Goal: Obtain resource: Obtain resource

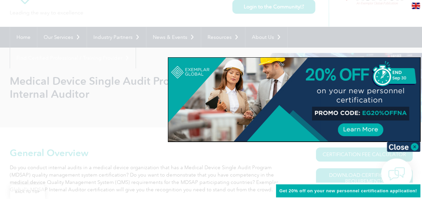
scroll to position [67, 0]
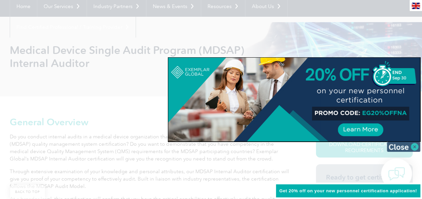
click at [399, 146] on img at bounding box center [404, 147] width 34 height 10
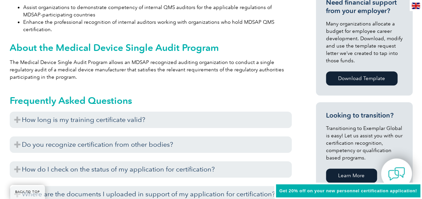
scroll to position [336, 0]
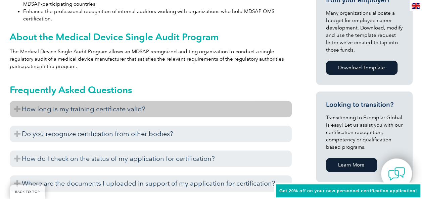
click at [230, 108] on h3 "How long is my training certificate valid?" at bounding box center [151, 109] width 282 height 16
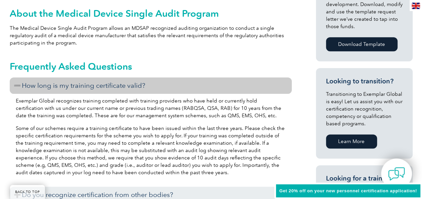
scroll to position [369, 0]
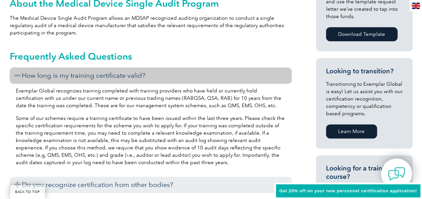
click at [233, 80] on h3 "How long is my training certificate valid?" at bounding box center [151, 75] width 282 height 16
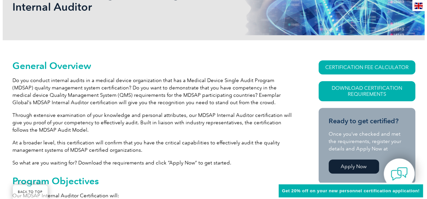
scroll to position [134, 0]
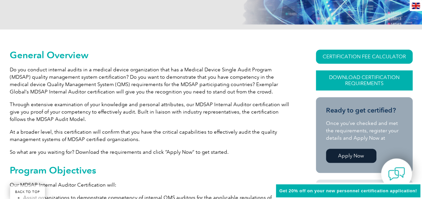
click at [344, 79] on link "Download Certification Requirements" at bounding box center [364, 80] width 97 height 20
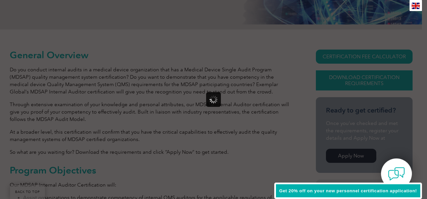
scroll to position [0, 0]
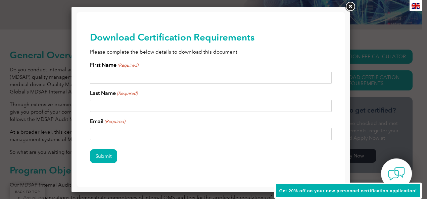
click at [163, 76] on input "First Name (Required)" at bounding box center [211, 78] width 242 height 12
type input "vikram"
type input "talekar"
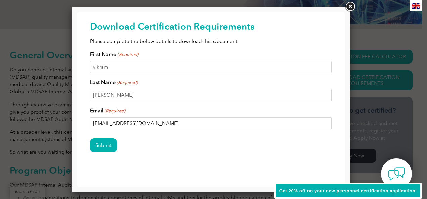
scroll to position [17, 0]
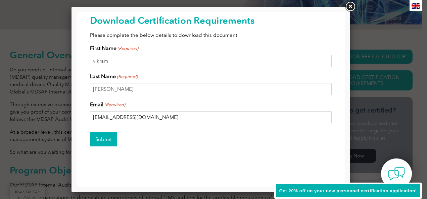
type input "talekarvikram@gmail.com"
click at [110, 138] on input "Submit" at bounding box center [103, 140] width 27 height 14
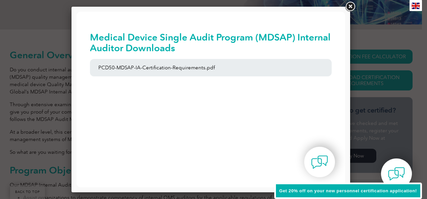
scroll to position [0, 0]
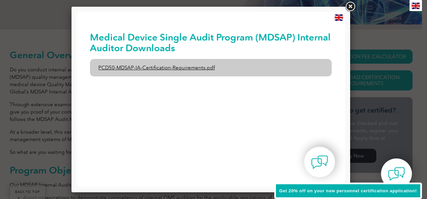
click at [169, 64] on link "PCD50-MDSAP-IA-Certification-Requirements.pdf" at bounding box center [211, 67] width 242 height 17
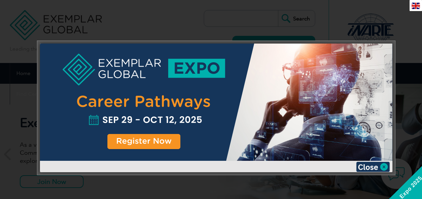
scroll to position [59, 0]
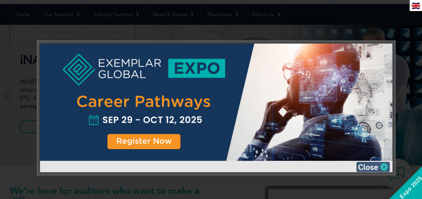
click at [386, 166] on img at bounding box center [373, 167] width 34 height 10
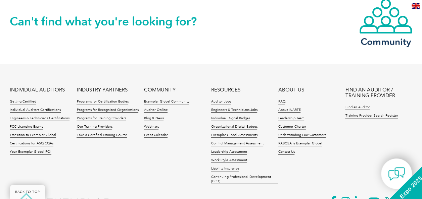
scroll to position [1603, 0]
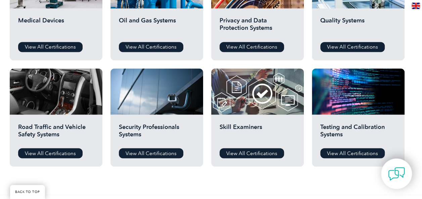
scroll to position [470, 0]
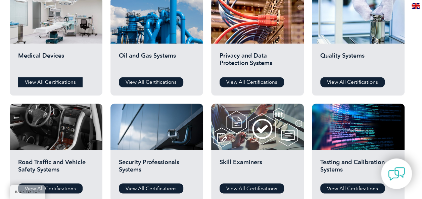
click at [58, 83] on link "View All Certifications" at bounding box center [50, 82] width 64 height 10
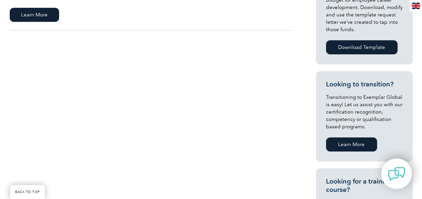
scroll to position [302, 0]
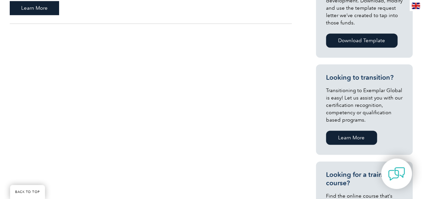
click at [38, 4] on span "Learn More" at bounding box center [34, 8] width 49 height 14
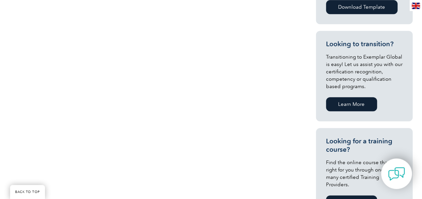
scroll to position [201, 0]
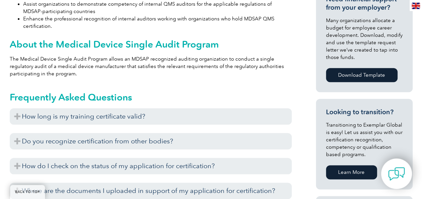
scroll to position [127, 0]
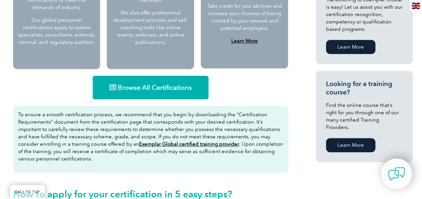
scroll to position [403, 0]
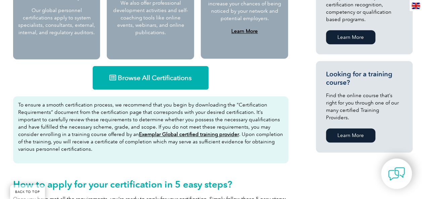
click at [150, 81] on span "Browse All Certifications" at bounding box center [155, 78] width 74 height 7
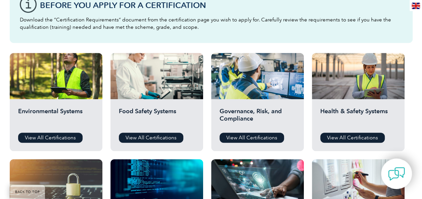
scroll to position [235, 0]
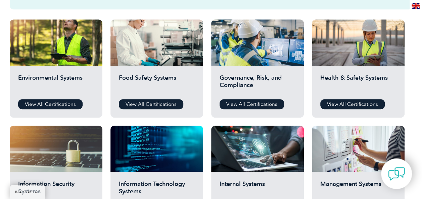
scroll to position [269, 0]
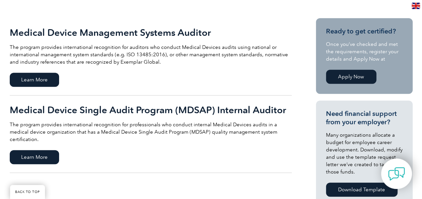
scroll to position [168, 0]
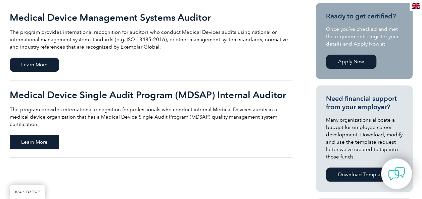
click at [45, 135] on span "Learn More" at bounding box center [34, 142] width 49 height 14
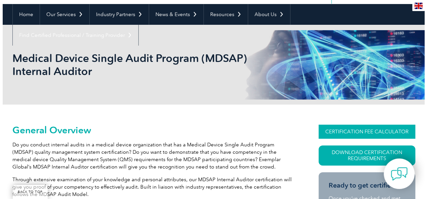
scroll to position [93, 0]
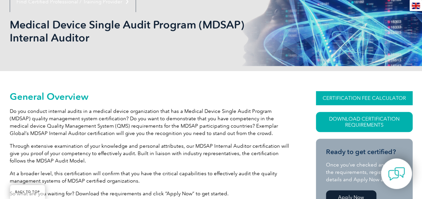
click at [382, 97] on link "CERTIFICATION FEE CALCULATOR" at bounding box center [364, 98] width 97 height 14
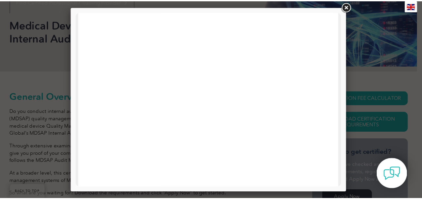
scroll to position [346, 0]
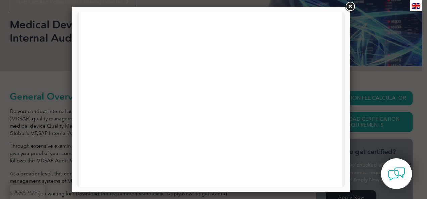
click at [351, 8] on link at bounding box center [350, 7] width 12 height 12
